Goal: Task Accomplishment & Management: Use online tool/utility

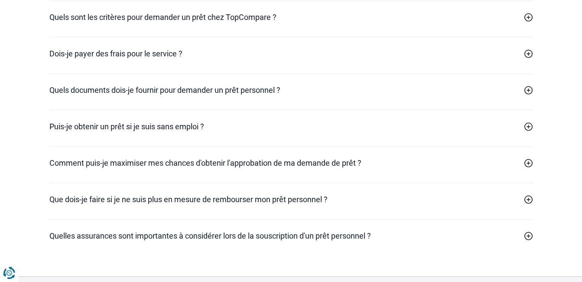
scroll to position [2641, 0]
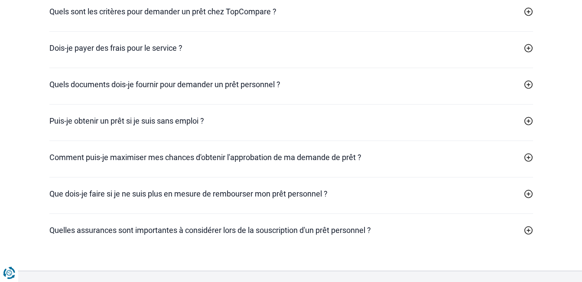
click at [528, 84] on icon at bounding box center [528, 84] width 9 height 9
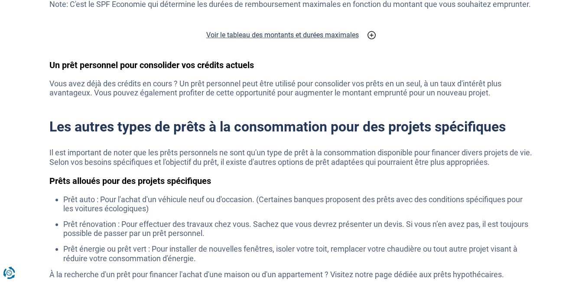
scroll to position [1188, 0]
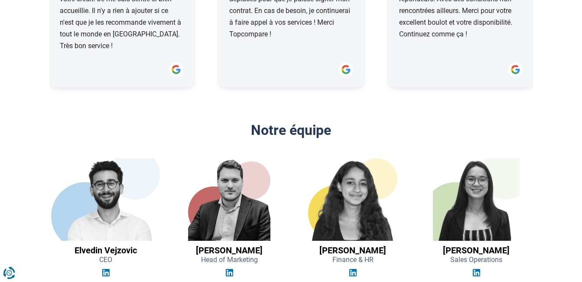
drag, startPoint x: 585, startPoint y: 221, endPoint x: 581, endPoint y: 107, distance: 113.6
drag, startPoint x: 581, startPoint y: 107, endPoint x: 577, endPoint y: 33, distance: 74.7
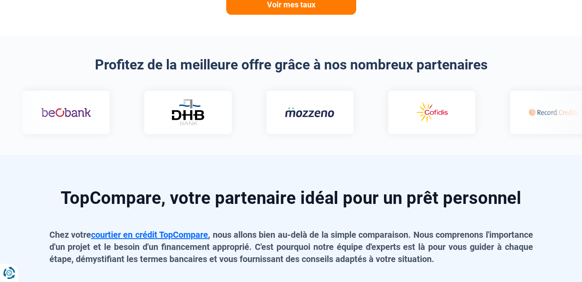
scroll to position [0, 0]
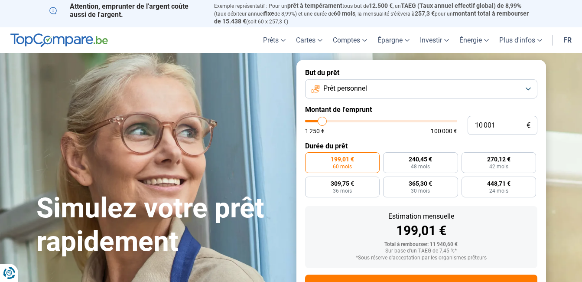
click at [528, 87] on button "Prêt personnel" at bounding box center [421, 88] width 232 height 19
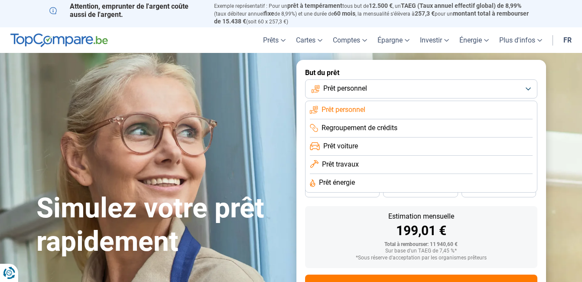
click at [352, 143] on span "Prêt voiture" at bounding box center [340, 146] width 35 height 10
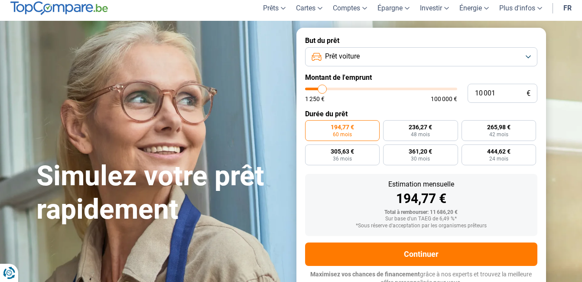
scroll to position [36, 0]
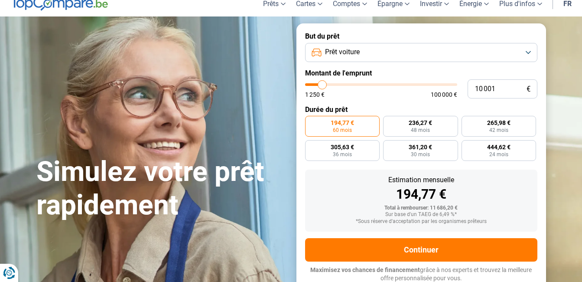
type input "9 750"
type input "9750"
type input "11 000"
type input "11000"
type input "11 500"
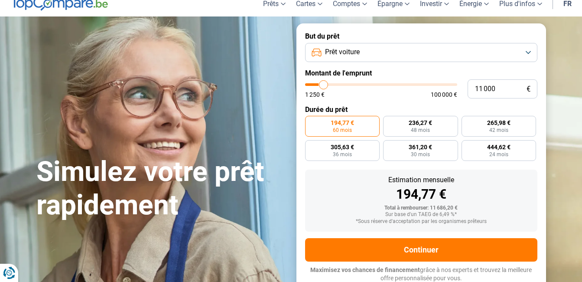
type input "11500"
type input "12 000"
type input "12000"
type input "12 500"
type input "12500"
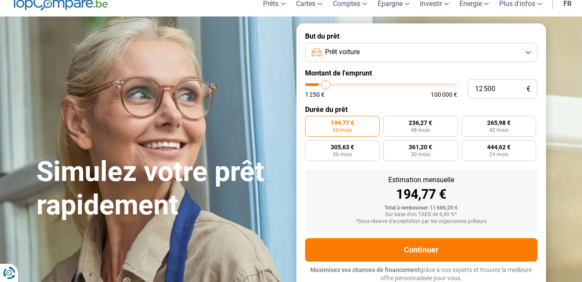
type input "12 750"
type input "12750"
type input "13 250"
type input "13250"
type input "14 250"
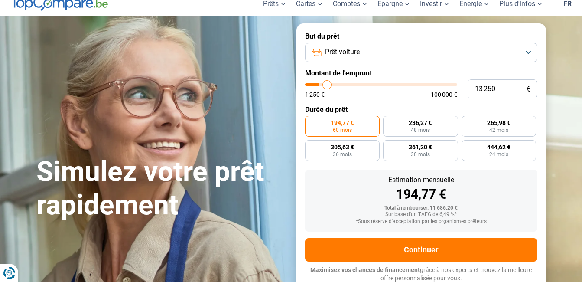
type input "14250"
type input "14 500"
type input "14500"
type input "14 750"
type input "14750"
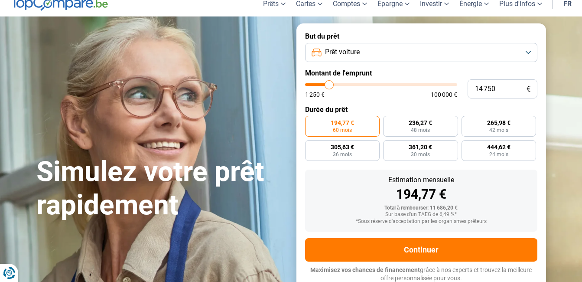
type input "15 000"
type input "15000"
type input "15 500"
type input "15500"
type input "15 750"
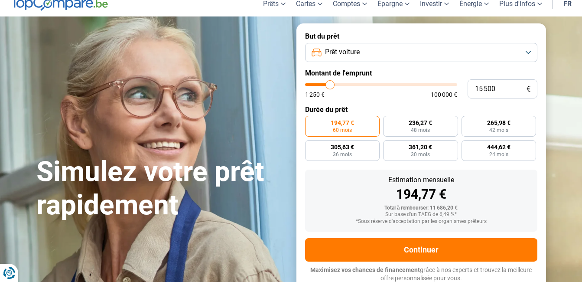
type input "15750"
type input "16 000"
type input "16000"
type input "16 250"
type input "16250"
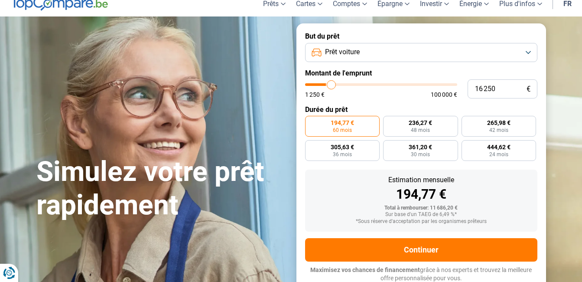
type input "16 500"
type input "16500"
type input "17 000"
type input "17000"
type input "17 250"
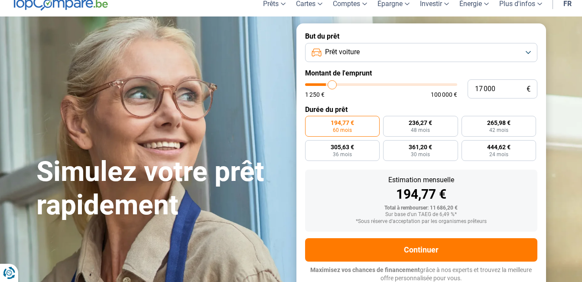
type input "17250"
type input "17 500"
type input "17500"
type input "18 000"
type input "18000"
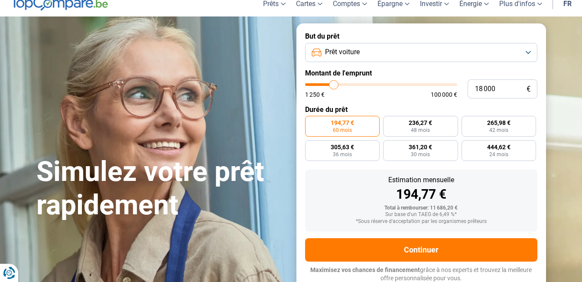
type input "18 750"
type input "18750"
type input "19 750"
type input "19750"
type input "20 250"
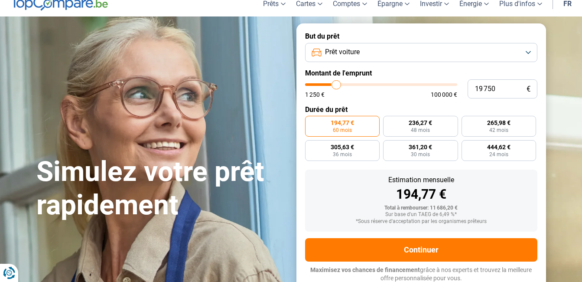
type input "20250"
type input "21 750"
type input "21750"
type input "22 000"
type input "22000"
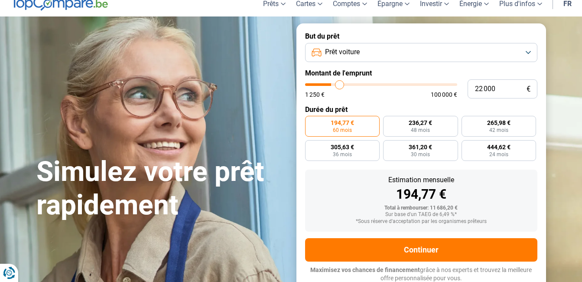
type input "23 000"
type input "23000"
type input "23 250"
type input "23250"
type input "23 500"
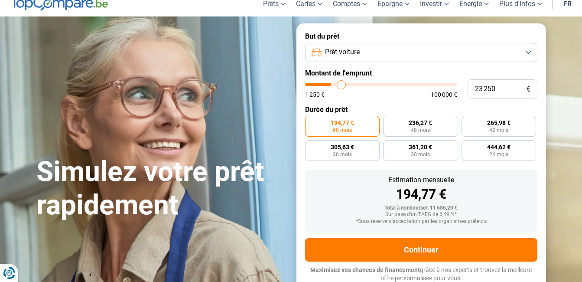
type input "23500"
type input "23 750"
type input "23750"
type input "24 250"
type input "24250"
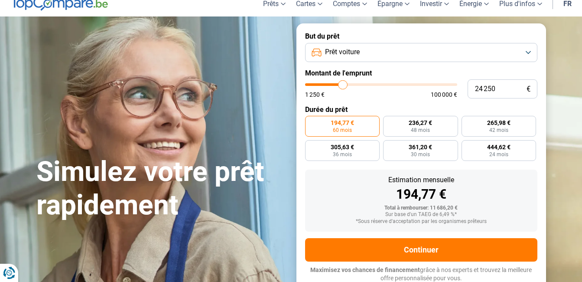
type input "24 750"
type input "24750"
type input "25 000"
type input "25000"
type input "25 750"
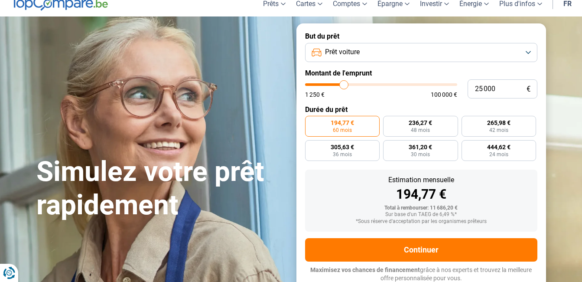
type input "25750"
type input "26 250"
type input "26250"
type input "26 750"
type input "26750"
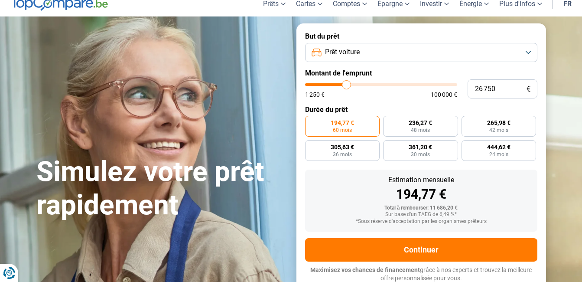
type input "27 250"
type input "27250"
type input "28 000"
type input "28000"
type input "28 750"
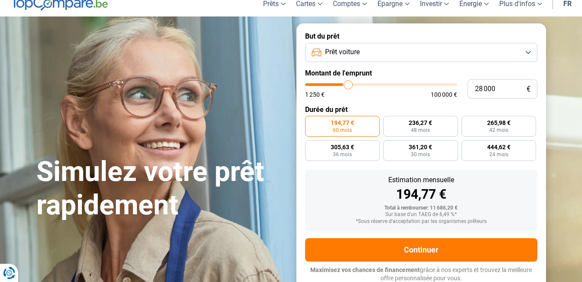
type input "28750"
type input "29 000"
type input "29000"
type input "29 500"
type input "29500"
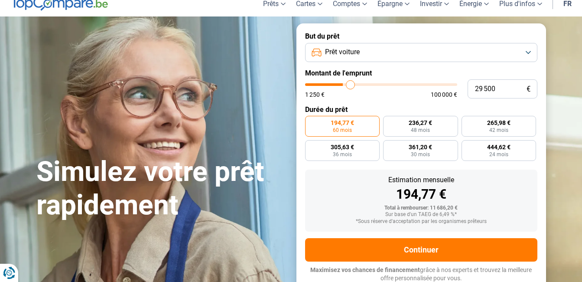
type input "30 500"
type input "30500"
type input "31 000"
type input "31000"
type input "31 750"
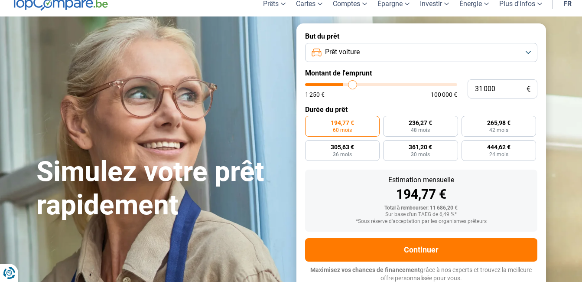
type input "31750"
type input "32 000"
drag, startPoint x: 321, startPoint y: 85, endPoint x: 354, endPoint y: 88, distance: 33.0
type input "32000"
click at [354, 86] on input "range" at bounding box center [381, 84] width 152 height 3
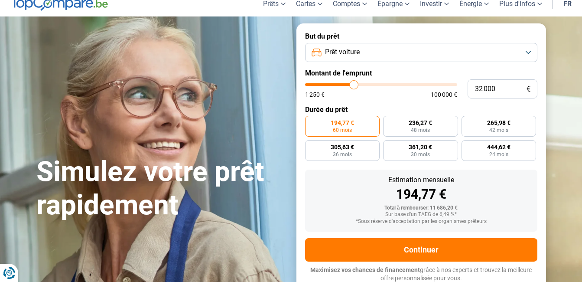
radio input "false"
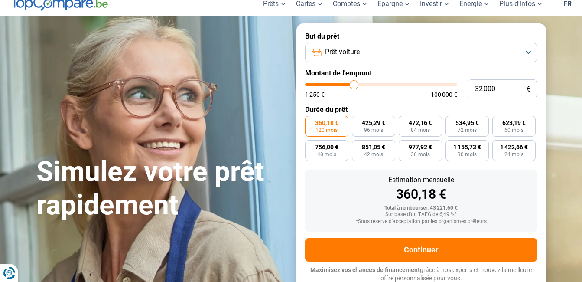
type input "30 250"
type input "30250"
type input "29 500"
type input "29500"
type input "29 250"
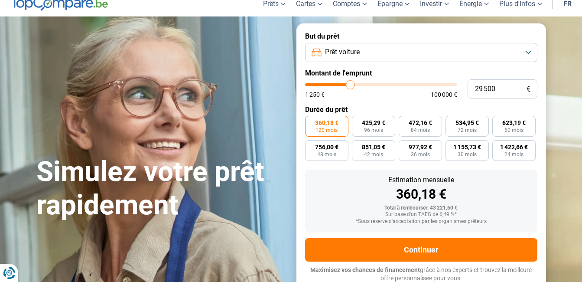
type input "29250"
type input "29 000"
type input "29000"
type input "28 250"
type input "28250"
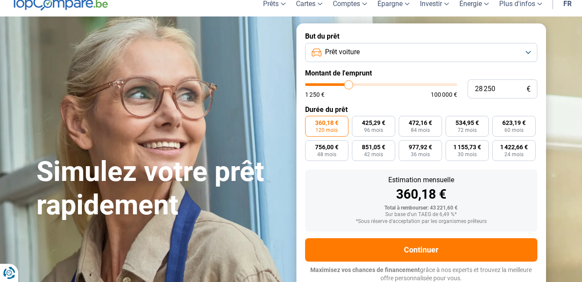
type input "27 750"
type input "27750"
type input "27 250"
type input "27250"
type input "26 000"
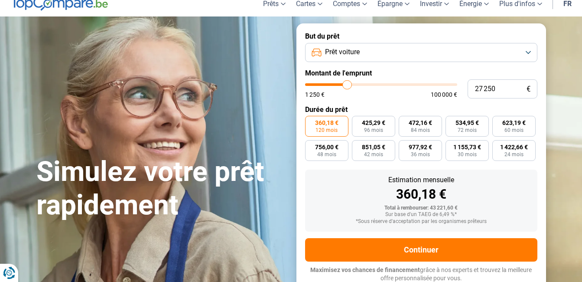
type input "26000"
type input "25 000"
type input "25000"
type input "24 500"
type input "24500"
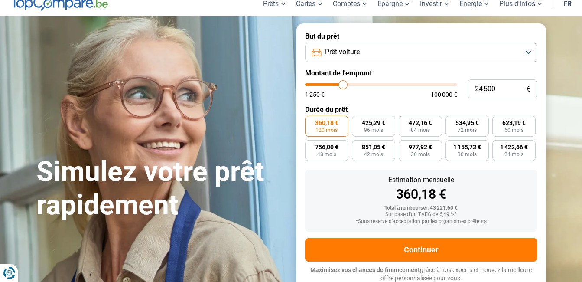
type input "23 750"
type input "23750"
type input "23 500"
type input "23500"
type input "23 250"
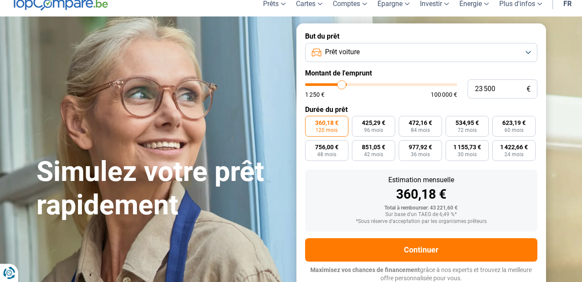
type input "23250"
type input "22 750"
type input "22750"
type input "21 750"
type input "21750"
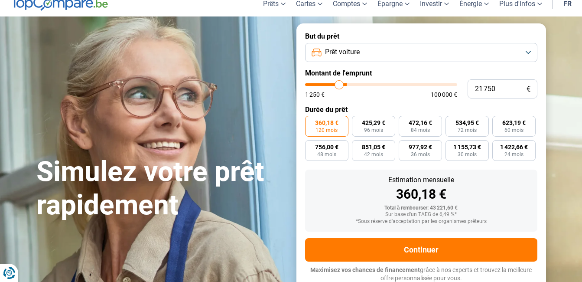
type input "20 750"
type input "20750"
type input "20 000"
type input "20000"
type input "19 250"
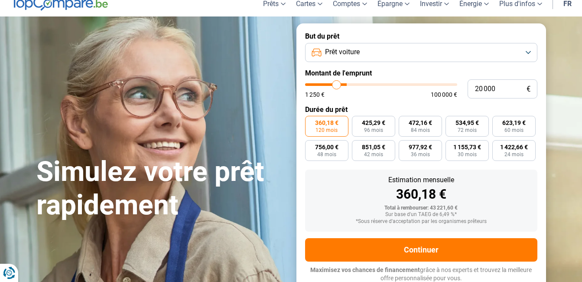
type input "19250"
type input "19 000"
type input "19000"
type input "18 750"
type input "18750"
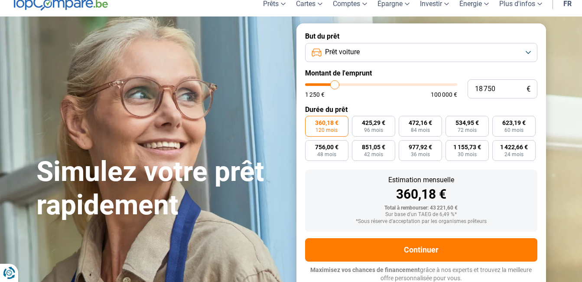
type input "18 000"
type input "18000"
type input "17 250"
type input "17250"
type input "16 500"
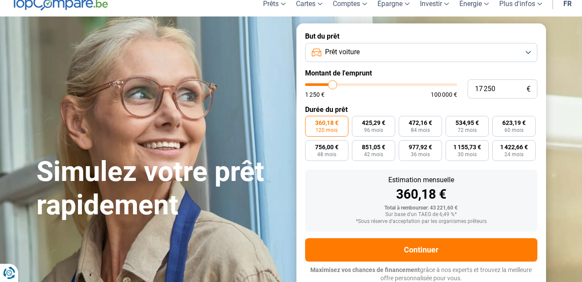
type input "16500"
type input "15 750"
type input "15750"
type input "15 500"
type input "15500"
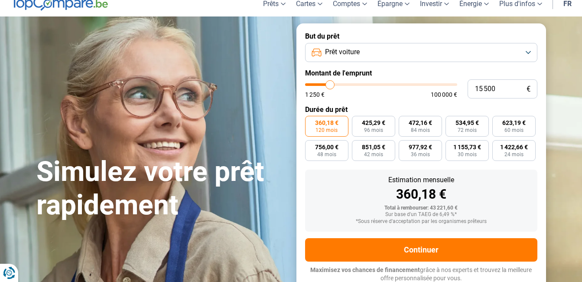
type input "14 750"
type input "14750"
type input "14 250"
type input "14250"
type input "13 500"
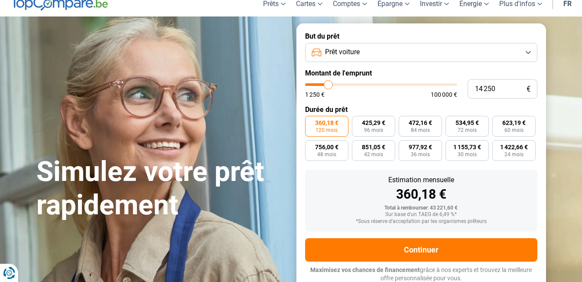
type input "13500"
type input "13 000"
type input "13000"
type input "12 500"
type input "12500"
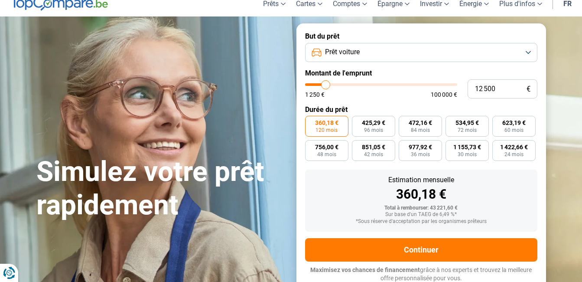
type input "12 000"
type input "12000"
type input "11 750"
type input "11750"
type input "11 250"
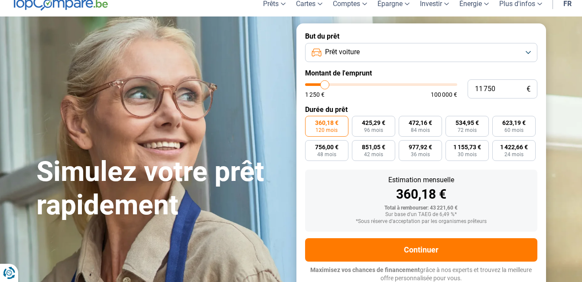
type input "11250"
type input "11 000"
type input "11000"
type input "10 500"
type input "10500"
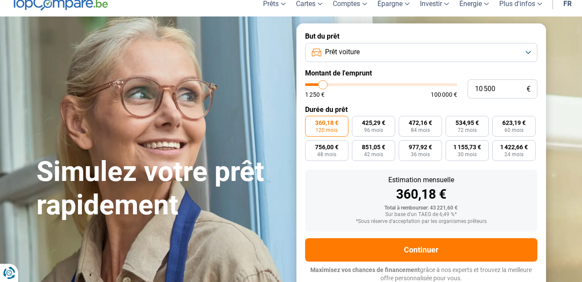
type input "10 250"
type input "10250"
type input "10 500"
type input "10500"
type input "11 000"
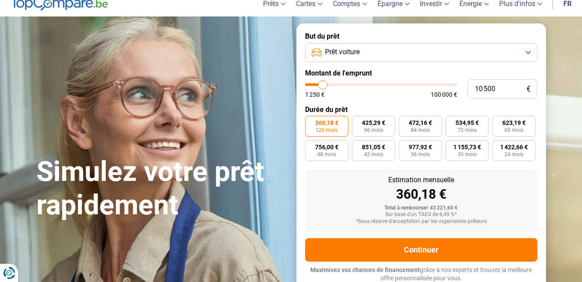
type input "11000"
type input "11 250"
type input "11250"
type input "11 500"
type input "11500"
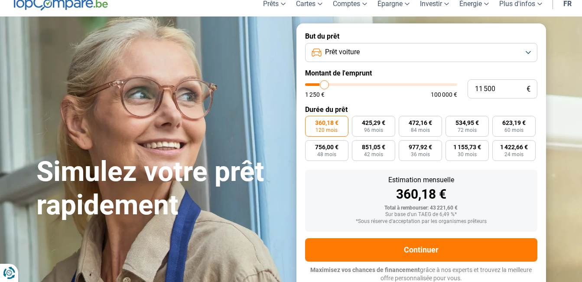
type input "11 750"
type input "11750"
type input "12 000"
type input "12000"
type input "12 500"
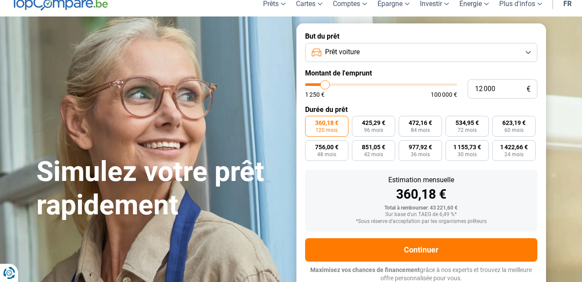
type input "12500"
type input "12 000"
type input "12000"
type input "11 750"
type input "11750"
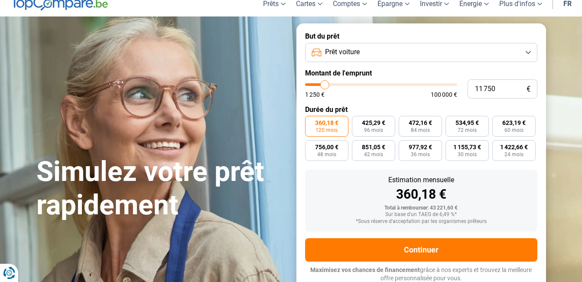
type input "11 500"
type input "11500"
type input "11 250"
type input "11250"
type input "11 000"
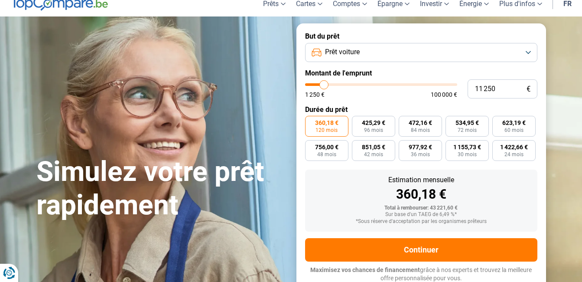
type input "11000"
type input "10 500"
type input "10500"
type input "11 000"
drag, startPoint x: 354, startPoint y: 87, endPoint x: 324, endPoint y: 88, distance: 30.4
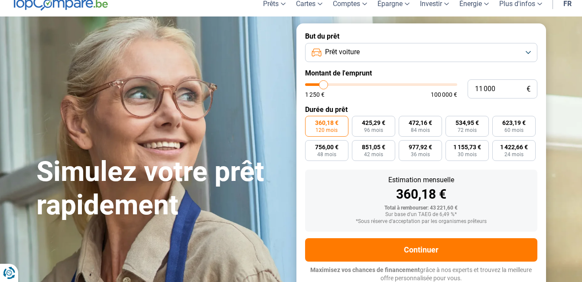
type input "11000"
click at [324, 86] on input "range" at bounding box center [381, 84] width 152 height 3
radio input "true"
